Goal: Information Seeking & Learning: Learn about a topic

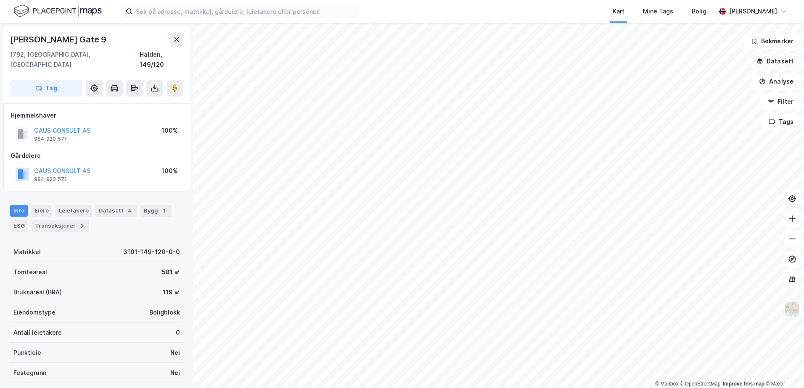
click at [781, 56] on button "Datasett" at bounding box center [774, 61] width 51 height 17
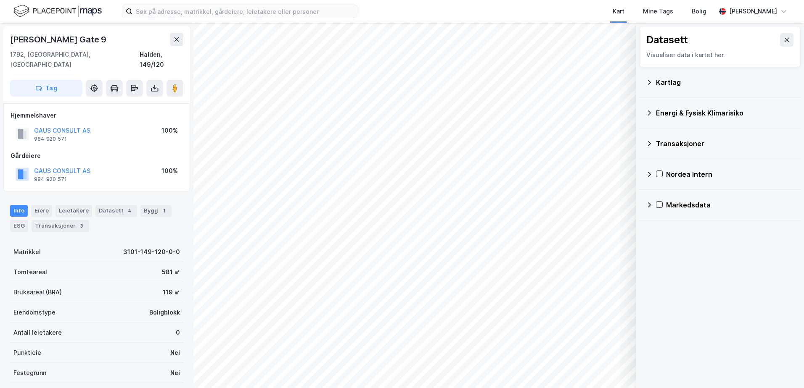
click at [669, 78] on div "Kartlag" at bounding box center [725, 82] width 138 height 10
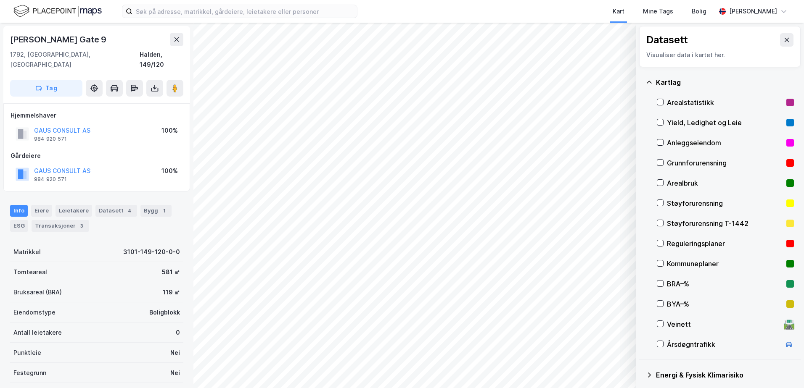
click at [655, 161] on div "[GEOGRAPHIC_DATA] Arealstatistikk Yield, Ledighet og Leie Anleggseiendom Grunnf…" at bounding box center [719, 213] width 161 height 293
click at [659, 161] on icon at bounding box center [660, 163] width 6 height 6
click at [660, 162] on icon at bounding box center [660, 163] width 6 height 6
click at [648, 78] on div "Kartlag" at bounding box center [720, 82] width 148 height 20
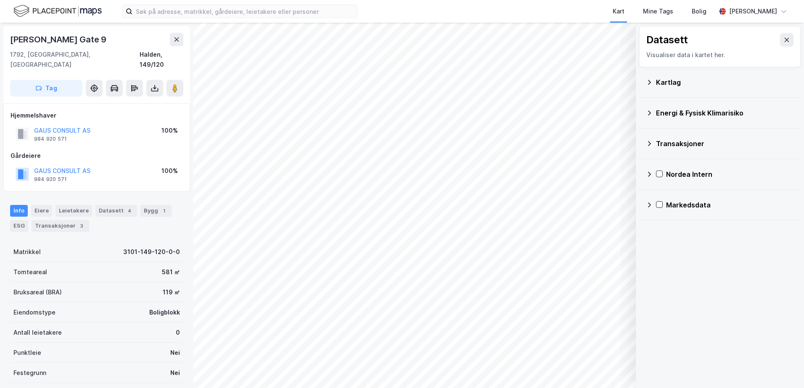
click at [649, 112] on icon at bounding box center [649, 113] width 7 height 7
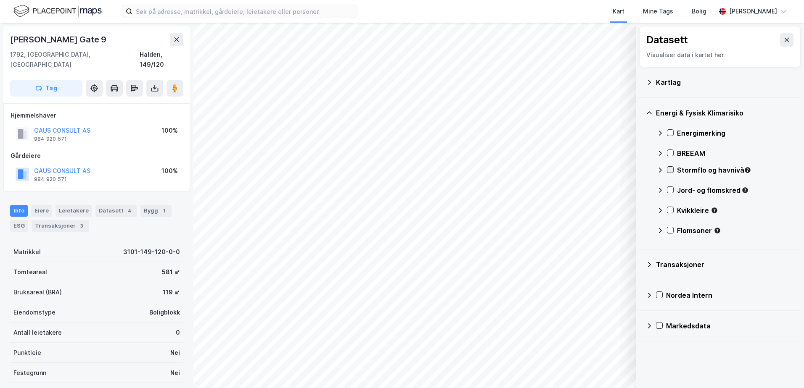
click at [671, 172] on icon at bounding box center [670, 170] width 6 height 6
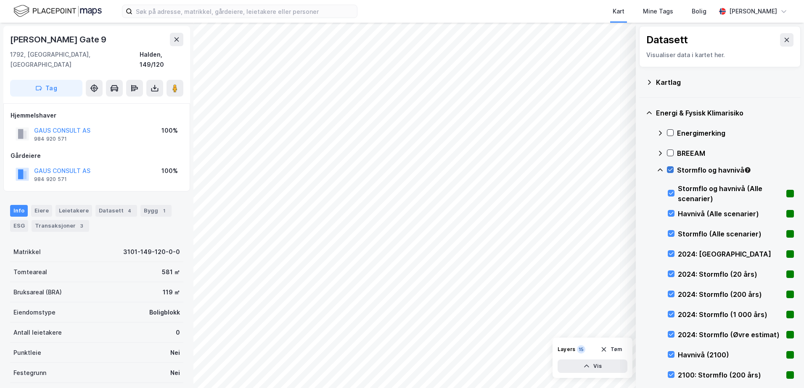
click at [670, 168] on icon at bounding box center [670, 170] width 6 height 6
click at [659, 170] on icon at bounding box center [660, 170] width 7 height 7
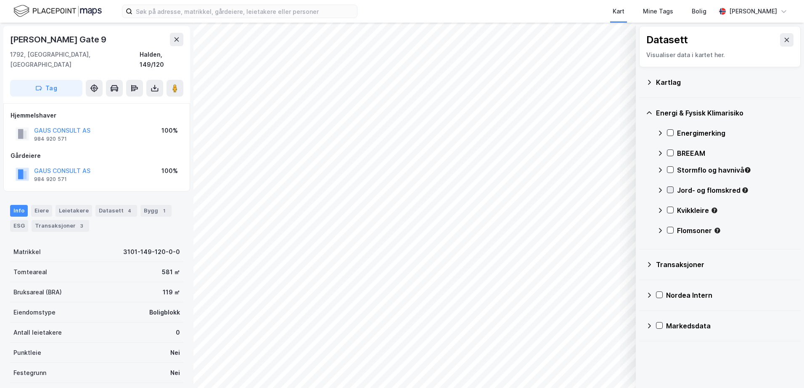
click at [671, 190] on icon at bounding box center [670, 190] width 6 height 6
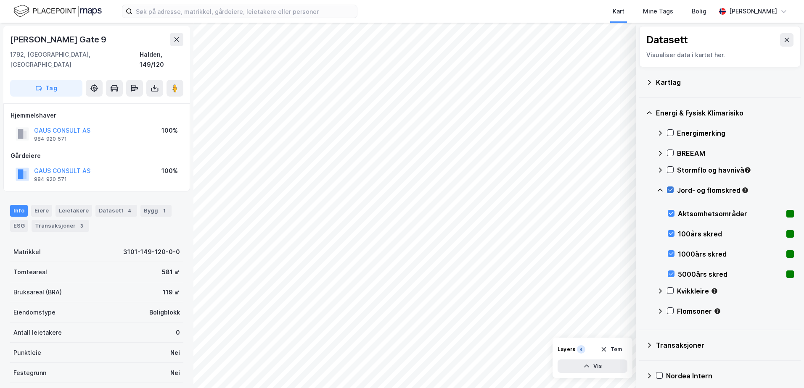
click at [671, 190] on icon at bounding box center [670, 190] width 6 height 6
click at [661, 189] on icon at bounding box center [660, 190] width 7 height 7
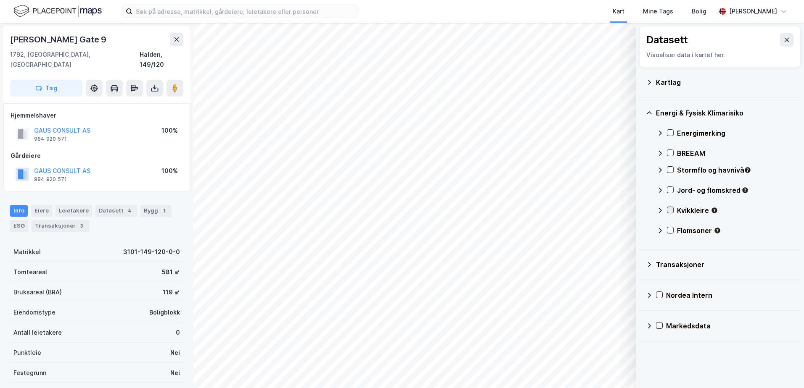
click at [670, 208] on icon at bounding box center [670, 210] width 6 height 6
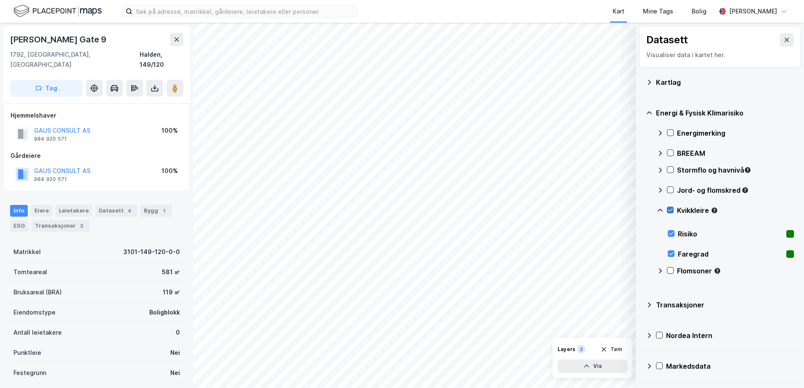
click at [670, 208] on icon at bounding box center [670, 210] width 6 height 6
click at [658, 211] on icon at bounding box center [659, 210] width 5 height 3
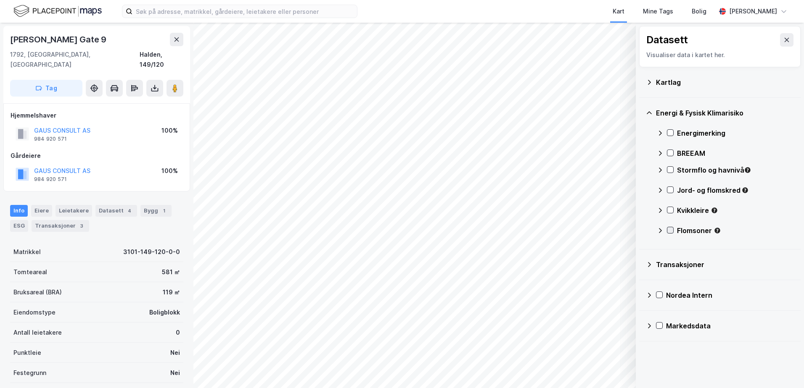
click at [669, 228] on icon at bounding box center [670, 230] width 6 height 6
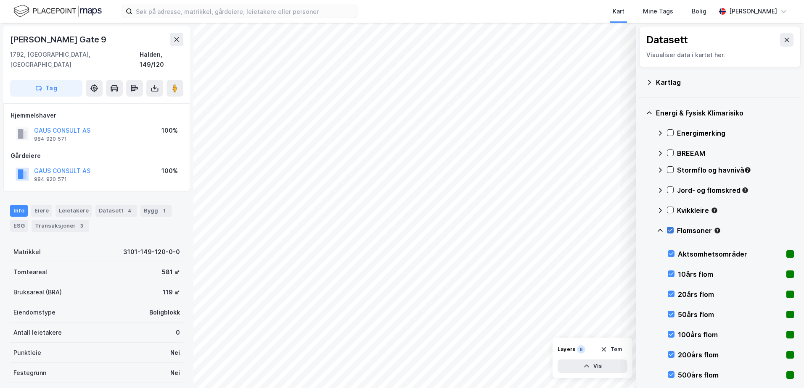
click at [667, 228] on icon at bounding box center [670, 230] width 6 height 6
click at [659, 230] on icon at bounding box center [659, 230] width 5 height 3
